Goal: Use online tool/utility: Utilize a website feature to perform a specific function

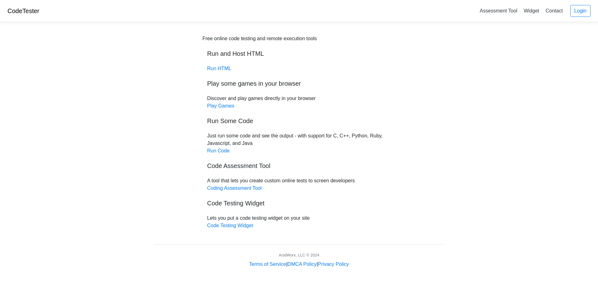
click at [213, 145] on div "Free online code testing and remote execution tools Run and Host HTML Run HTML …" at bounding box center [299, 132] width 193 height 194
click at [215, 146] on div "Free online code testing and remote execution tools Run and Host HTML Run HTML …" at bounding box center [299, 132] width 193 height 194
click at [214, 150] on link "Run Code" at bounding box center [218, 150] width 22 height 5
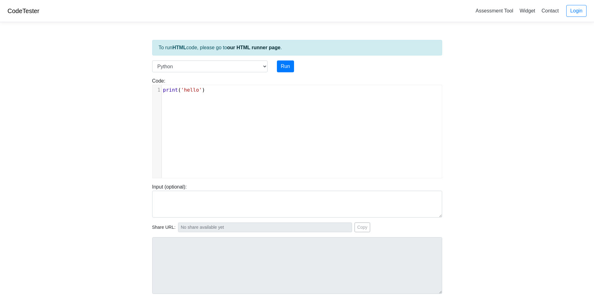
drag, startPoint x: 200, startPoint y: 104, endPoint x: 208, endPoint y: 99, distance: 9.5
click at [200, 104] on div "xxxxxxxxxx 1 print ( 'hello' )" at bounding box center [301, 136] width 299 height 102
click at [208, 99] on div "x 1 print ( 'hello' )" at bounding box center [301, 136] width 299 height 102
type textarea "print('hello')"
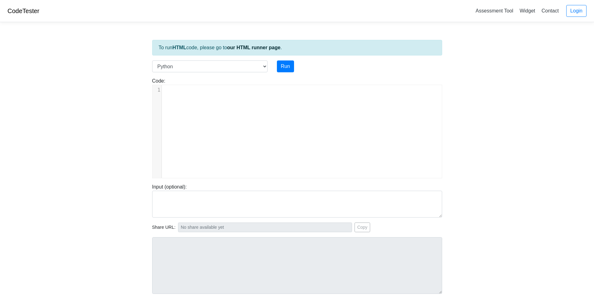
click at [195, 80] on div "Code: print('hello') ​ x 1 ​" at bounding box center [296, 127] width 299 height 101
drag, startPoint x: 192, startPoint y: 96, endPoint x: 190, endPoint y: 92, distance: 4.3
click at [192, 96] on div "​ x 1 ​" at bounding box center [301, 136] width 299 height 102
click at [275, 140] on div "​ x 1 ​" at bounding box center [301, 136] width 299 height 102
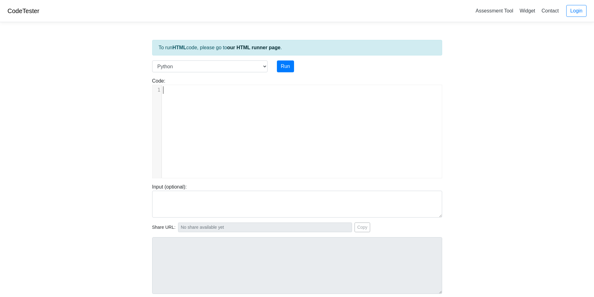
click at [189, 79] on div "Code: print('hello') ​ x 1 ​" at bounding box center [296, 127] width 299 height 101
click at [174, 87] on pre "​" at bounding box center [304, 89] width 285 height 7
click at [255, 102] on div "​ x 1 ​" at bounding box center [301, 136] width 299 height 102
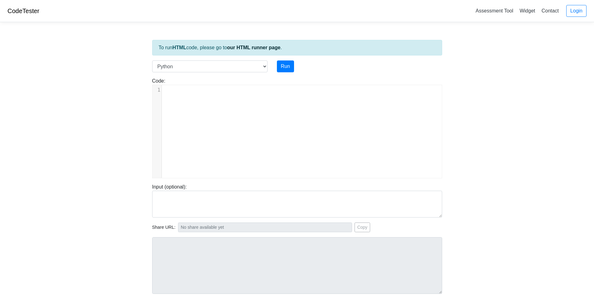
click at [255, 102] on div "​ x 1 ​" at bounding box center [301, 136] width 299 height 102
drag, startPoint x: 0, startPoint y: 93, endPoint x: 188, endPoint y: 84, distance: 188.1
click at [9, 90] on body "CodeTester Assessment Tool Widget Contact Login To run HTML code, please go to …" at bounding box center [297, 166] width 594 height 333
click at [271, 92] on pre "​" at bounding box center [304, 89] width 285 height 7
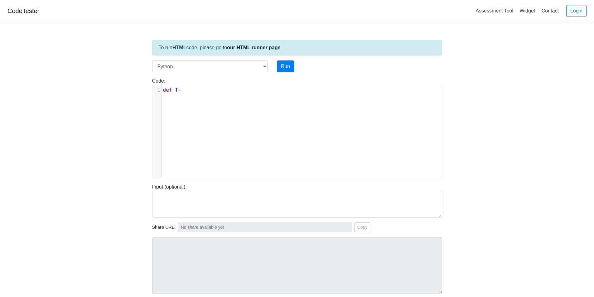
type textarea "def T~"
